Goal: Go to known website: Access a specific website the user already knows

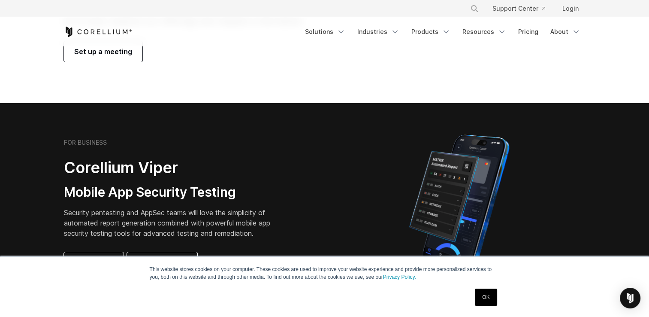
scroll to position [120, 0]
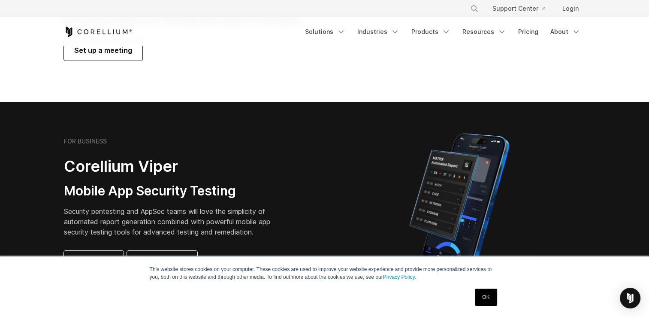
click at [486, 300] on link "OK" at bounding box center [486, 296] width 22 height 17
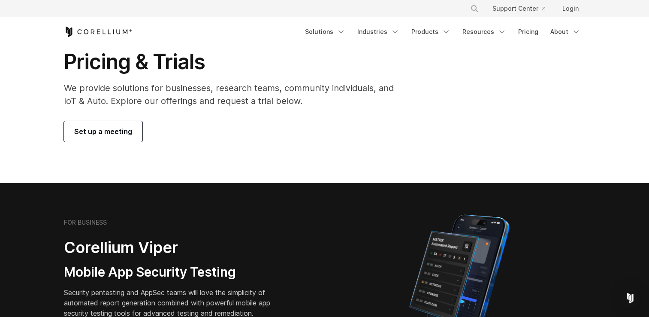
scroll to position [0, 0]
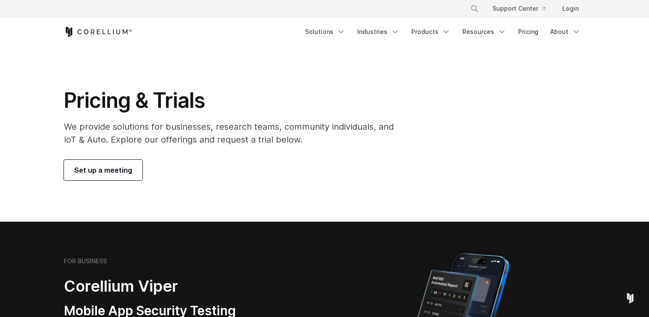
click at [99, 30] on icon "Corellium Home" at bounding box center [98, 32] width 68 height 10
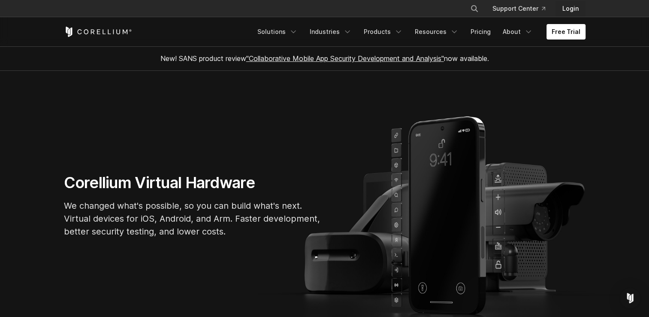
click at [576, 9] on link "Login" at bounding box center [571, 8] width 30 height 15
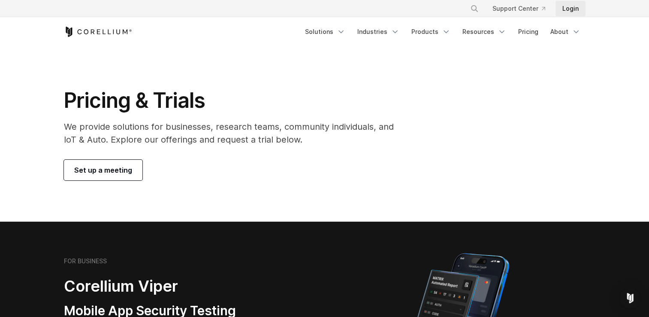
click at [572, 9] on link "Login" at bounding box center [571, 8] width 30 height 15
